Goal: Transaction & Acquisition: Purchase product/service

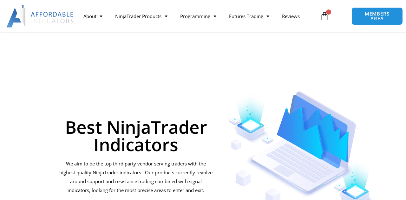
scroll to position [1562, 0]
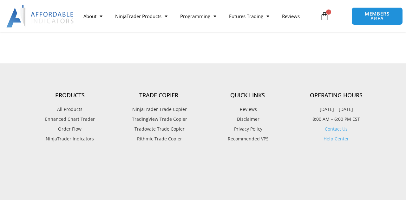
click at [99, 105] on link "All Products" at bounding box center [69, 109] width 89 height 8
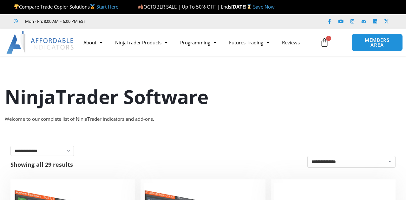
scroll to position [1277, 0]
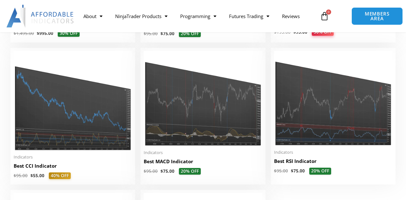
click at [208, 109] on img at bounding box center [203, 98] width 118 height 95
